Goal: Book appointment/travel/reservation

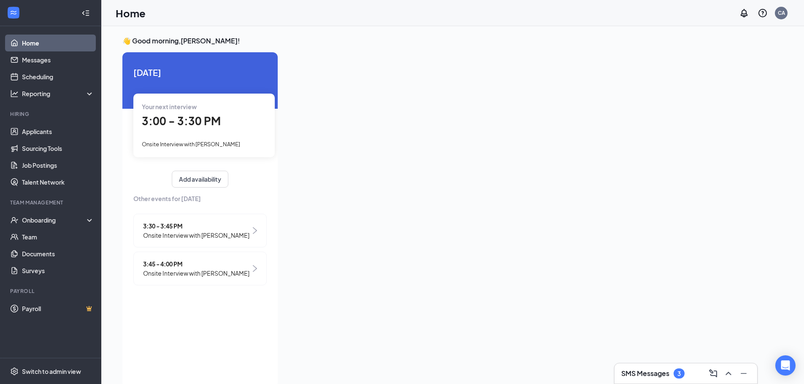
click at [219, 126] on div "3:00 - 3:30 PM" at bounding box center [204, 121] width 125 height 17
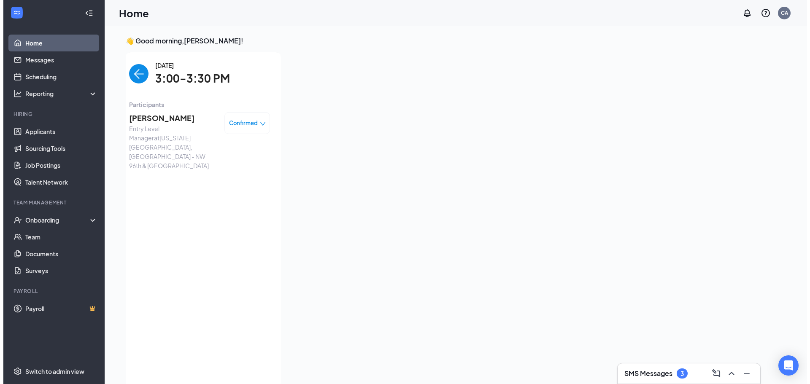
scroll to position [3, 0]
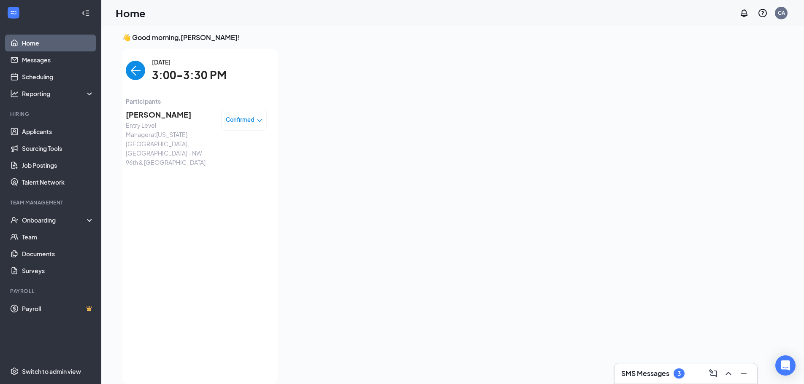
click at [160, 119] on span "[PERSON_NAME]" at bounding box center [170, 115] width 89 height 12
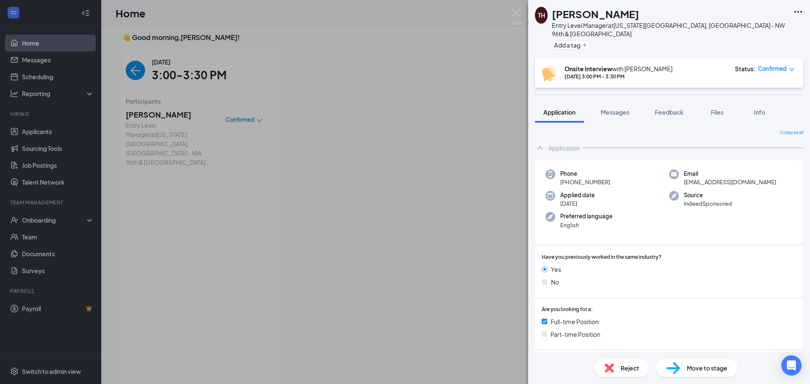
drag, startPoint x: 385, startPoint y: 178, endPoint x: 399, endPoint y: 181, distance: 14.0
click at [384, 179] on div "TH [PERSON_NAME] Entry Level Manager at [US_STATE][GEOGRAPHIC_DATA], [GEOGRAPHI…" at bounding box center [405, 192] width 810 height 384
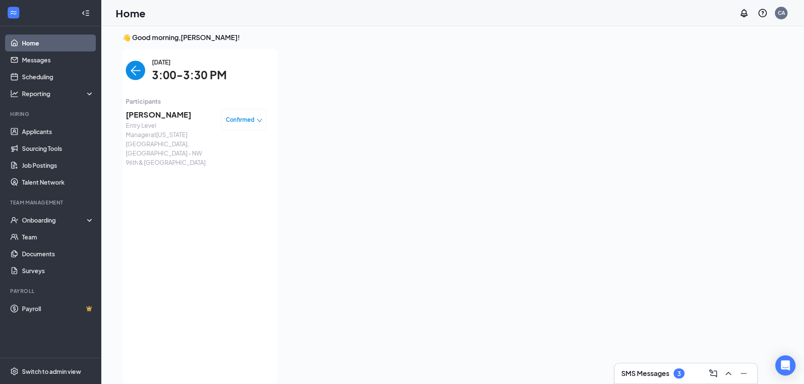
click at [135, 70] on img "back-button" at bounding box center [135, 70] width 19 height 19
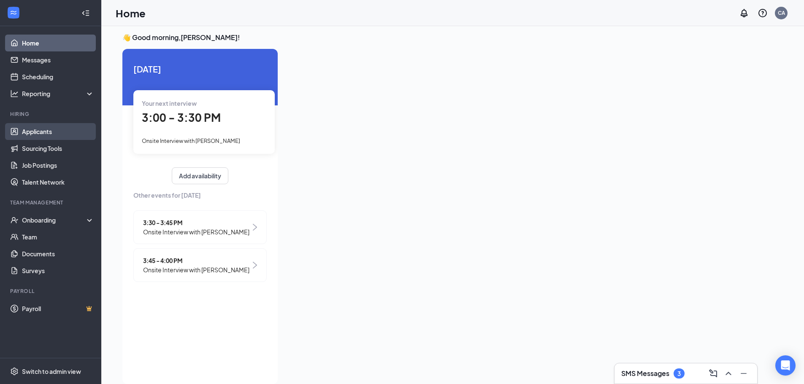
click at [22, 131] on link "Applicants" at bounding box center [58, 131] width 72 height 17
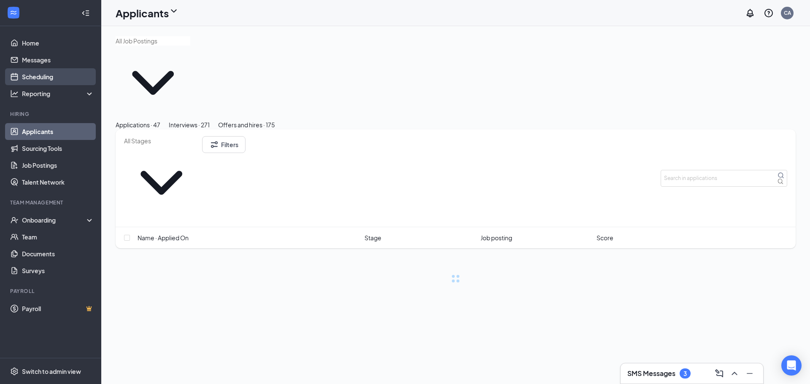
click at [61, 76] on link "Scheduling" at bounding box center [58, 76] width 72 height 17
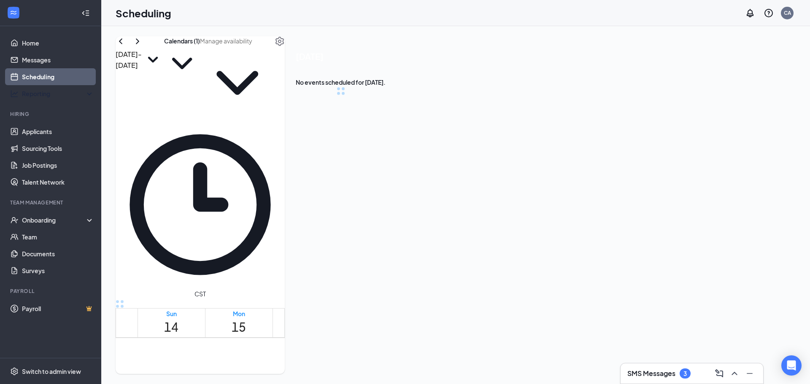
scroll to position [415, 0]
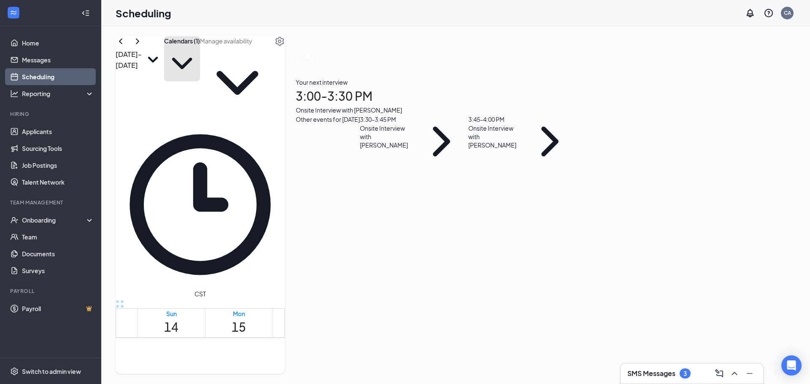
click at [200, 57] on icon "ChevronDown" at bounding box center [182, 64] width 36 height 36
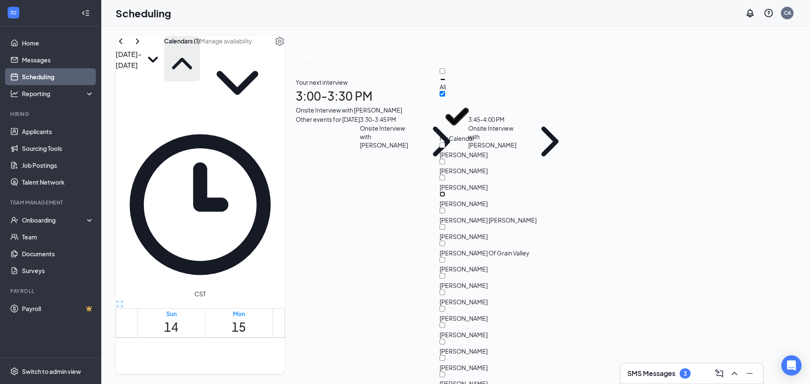
click at [445, 192] on input "[PERSON_NAME]" at bounding box center [442, 194] width 5 height 5
checkbox input "true"
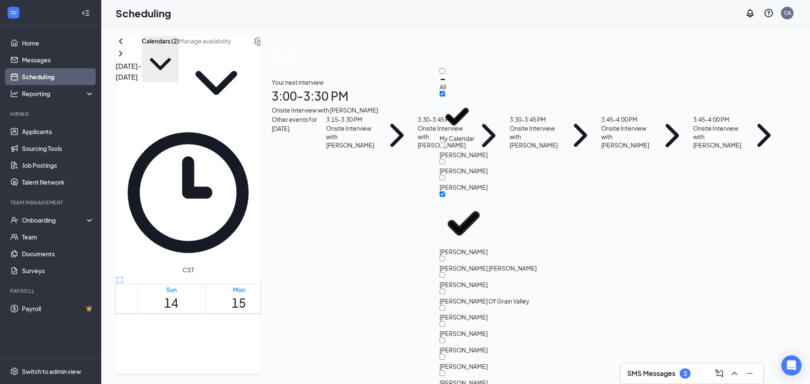
click at [261, 40] on div "[DATE] - [DATE] Calendars (2) CST Sun 14 Mon 15 Tue 16 Wed 17 Thu 18 Fri 19 Sat…" at bounding box center [188, 205] width 145 height 338
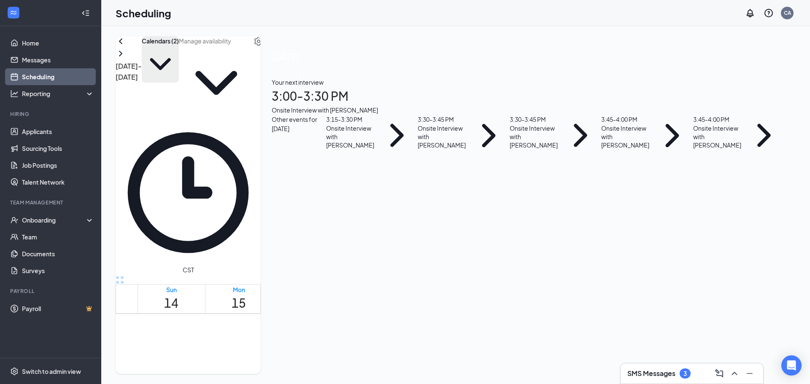
scroll to position [668, 0]
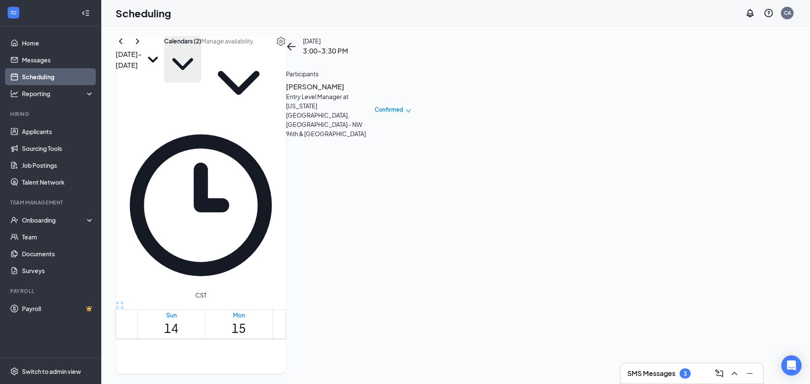
click at [375, 92] on h3 "[PERSON_NAME]" at bounding box center [330, 86] width 89 height 11
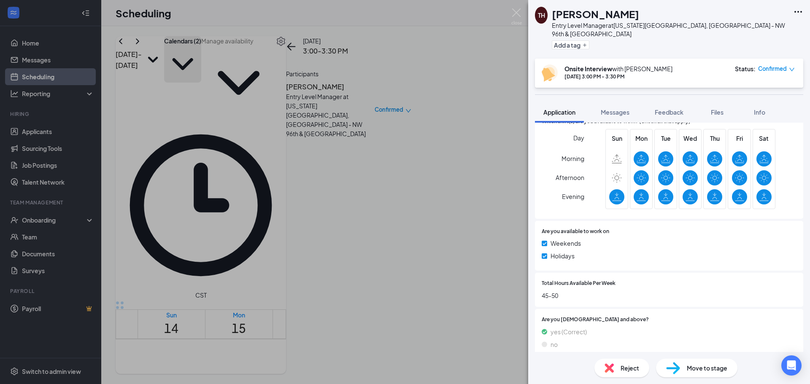
scroll to position [360, 0]
click at [784, 65] on span "Confirmed" at bounding box center [772, 69] width 29 height 8
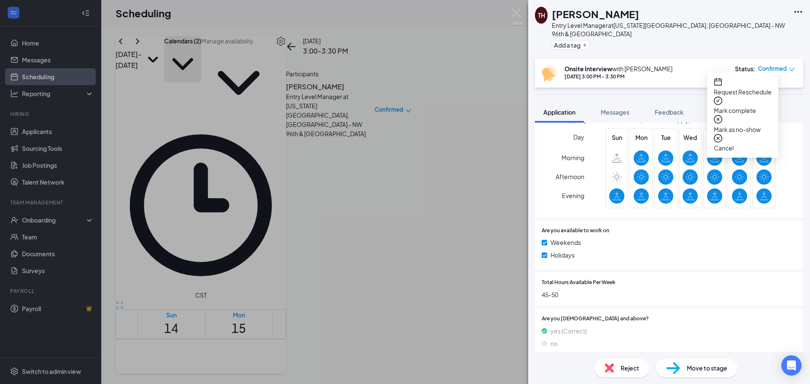
click at [754, 88] on span "Request Reschedule" at bounding box center [743, 91] width 58 height 9
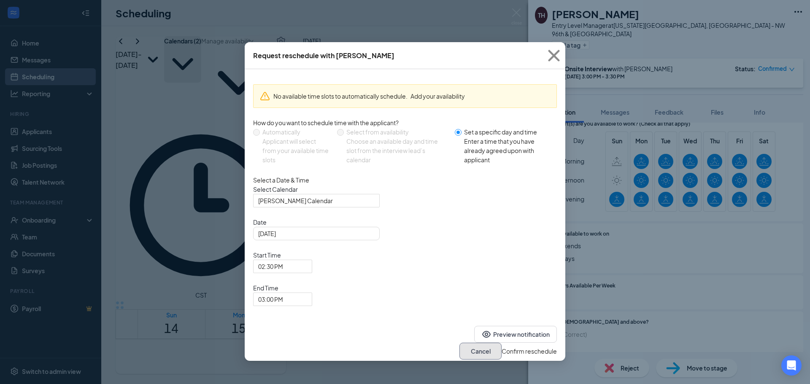
click at [460, 343] on button "Cancel" at bounding box center [481, 351] width 42 height 17
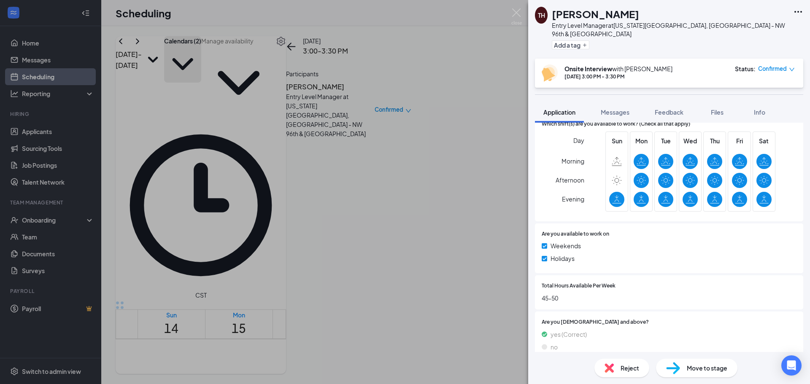
click at [791, 67] on icon "down" at bounding box center [792, 70] width 6 height 6
click at [744, 91] on span "Request Reschedule" at bounding box center [743, 91] width 58 height 9
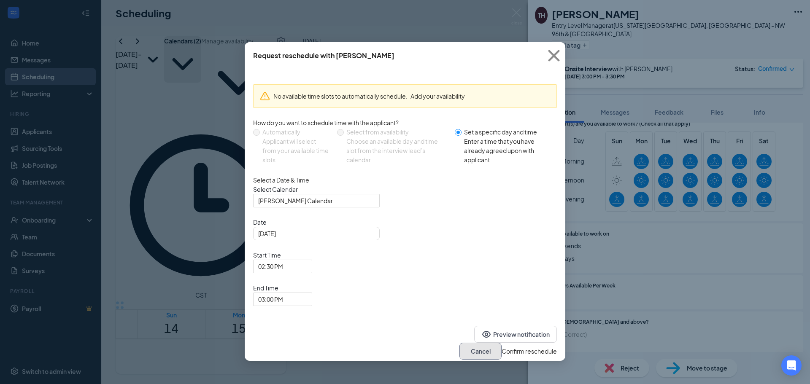
click at [468, 343] on button "Cancel" at bounding box center [481, 351] width 42 height 17
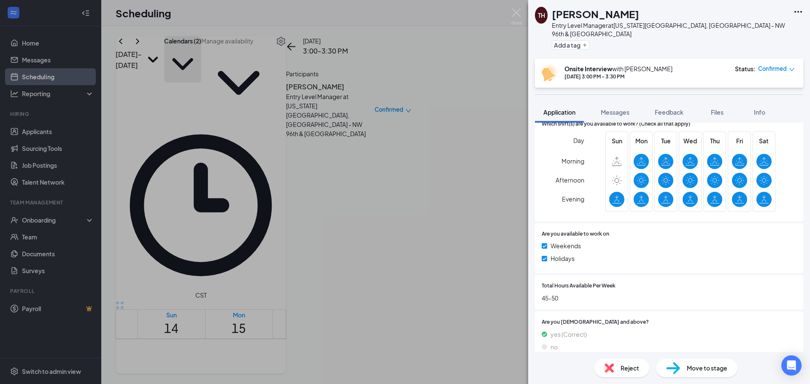
click at [797, 11] on icon "Ellipses" at bounding box center [798, 12] width 10 height 10
